Goal: Task Accomplishment & Management: Use online tool/utility

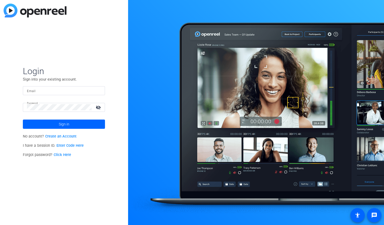
click at [43, 92] on input "Email" at bounding box center [64, 91] width 74 height 6
click at [12, 119] on html "Resource Center Get help when you need it! Help Get the help you need from our …" at bounding box center [6, 112] width 13 height 13
click at [43, 92] on input "Email" at bounding box center [64, 91] width 74 height 6
type input "lpace@destinationsinternational.org"
click at [53, 126] on span at bounding box center [64, 124] width 82 height 12
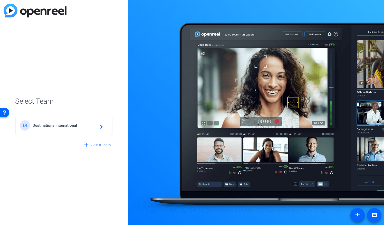
click at [102, 128] on mat-icon "navigate_next" at bounding box center [100, 125] width 6 height 6
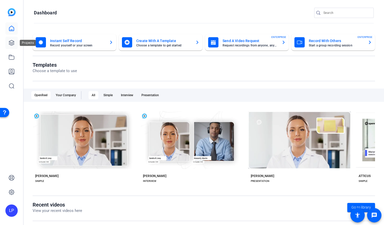
click at [10, 44] on icon at bounding box center [11, 43] width 6 height 6
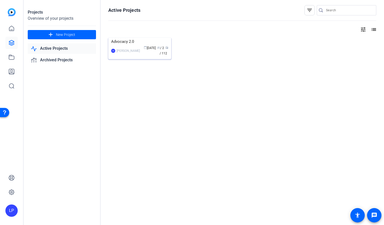
click at [146, 45] on div "Advocacy 2.0" at bounding box center [139, 42] width 57 height 8
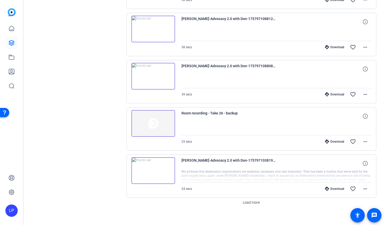
scroll to position [385, 0]
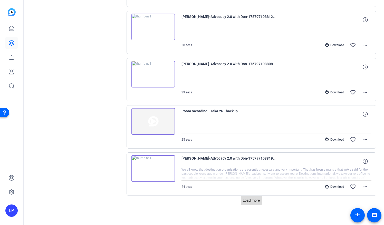
click at [252, 199] on span "Load more" at bounding box center [251, 200] width 17 height 5
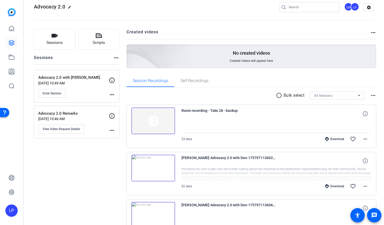
scroll to position [0, 0]
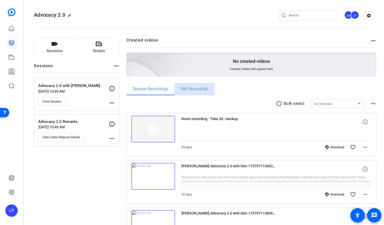
click at [194, 91] on span "Self Recordings" at bounding box center [194, 89] width 28 height 4
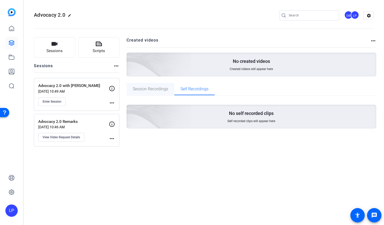
click at [140, 90] on span "Session Recordings" at bounding box center [150, 89] width 35 height 4
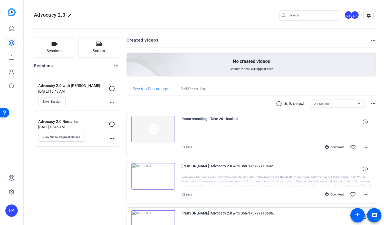
click at [98, 127] on p "Sep 09, 2025 @ 10:46 AM" at bounding box center [73, 127] width 71 height 4
